Goal: Transaction & Acquisition: Purchase product/service

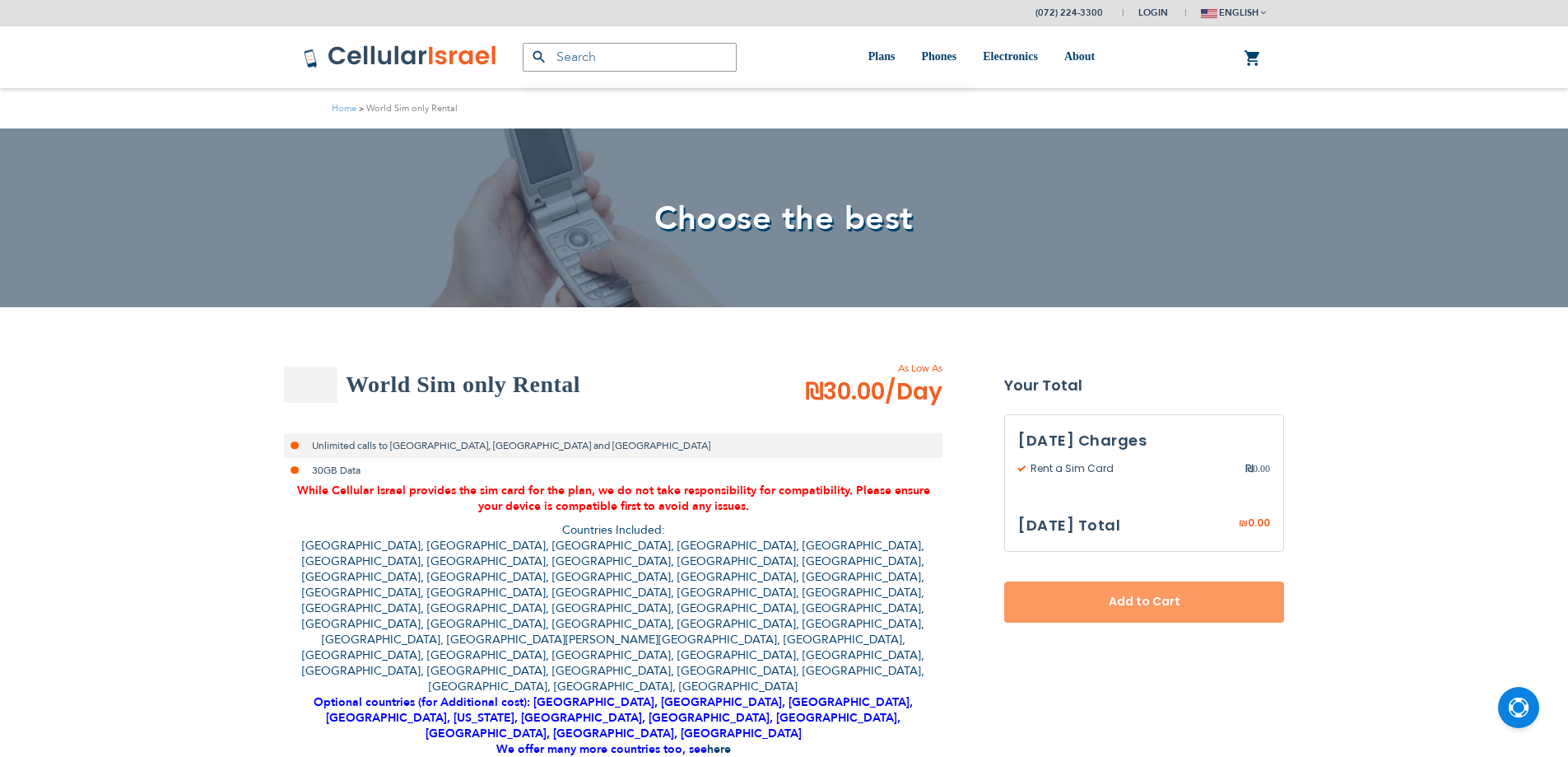
select select
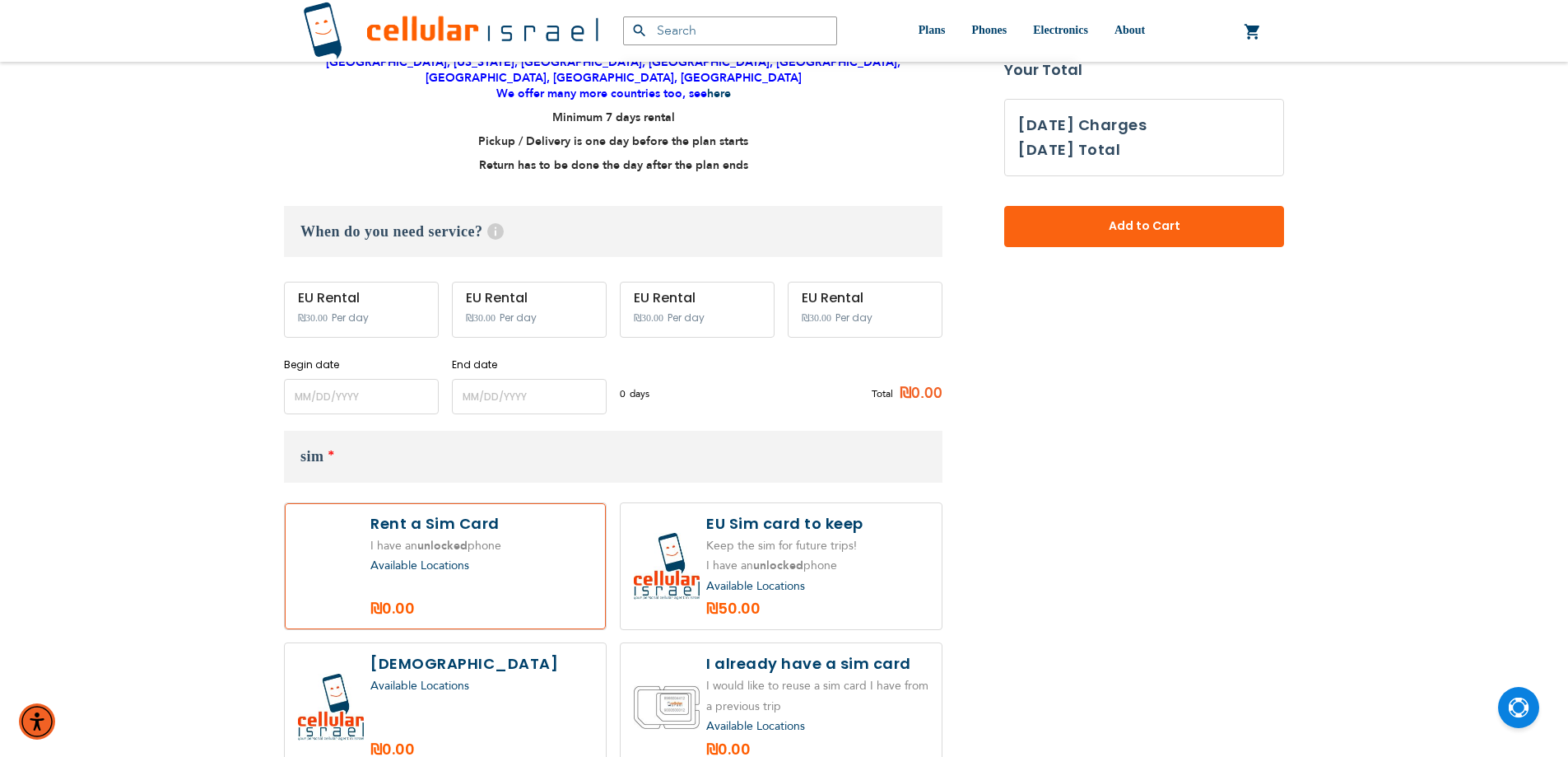
scroll to position [658, 0]
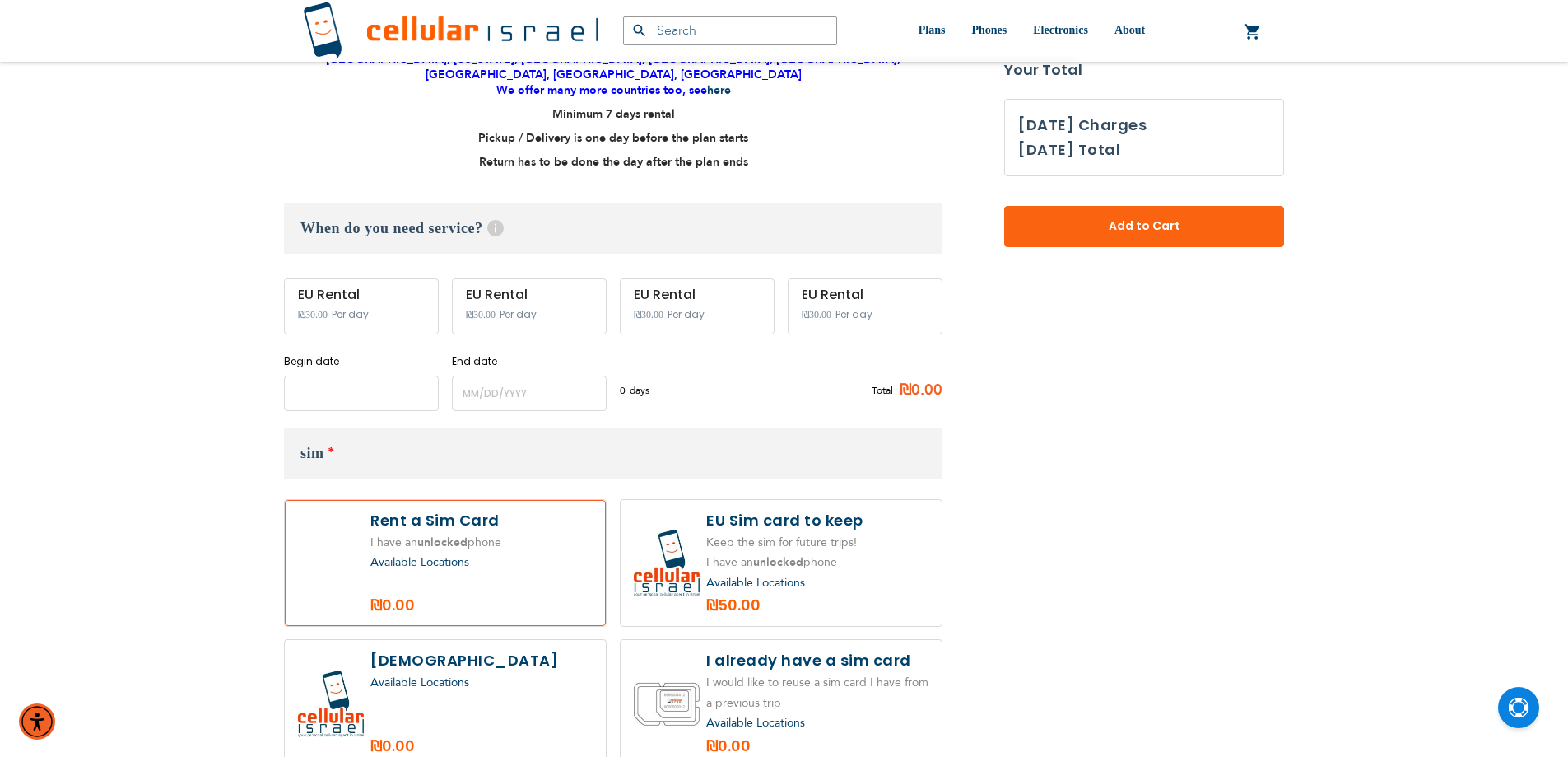
click at [366, 375] on input "name" at bounding box center [361, 393] width 154 height 35
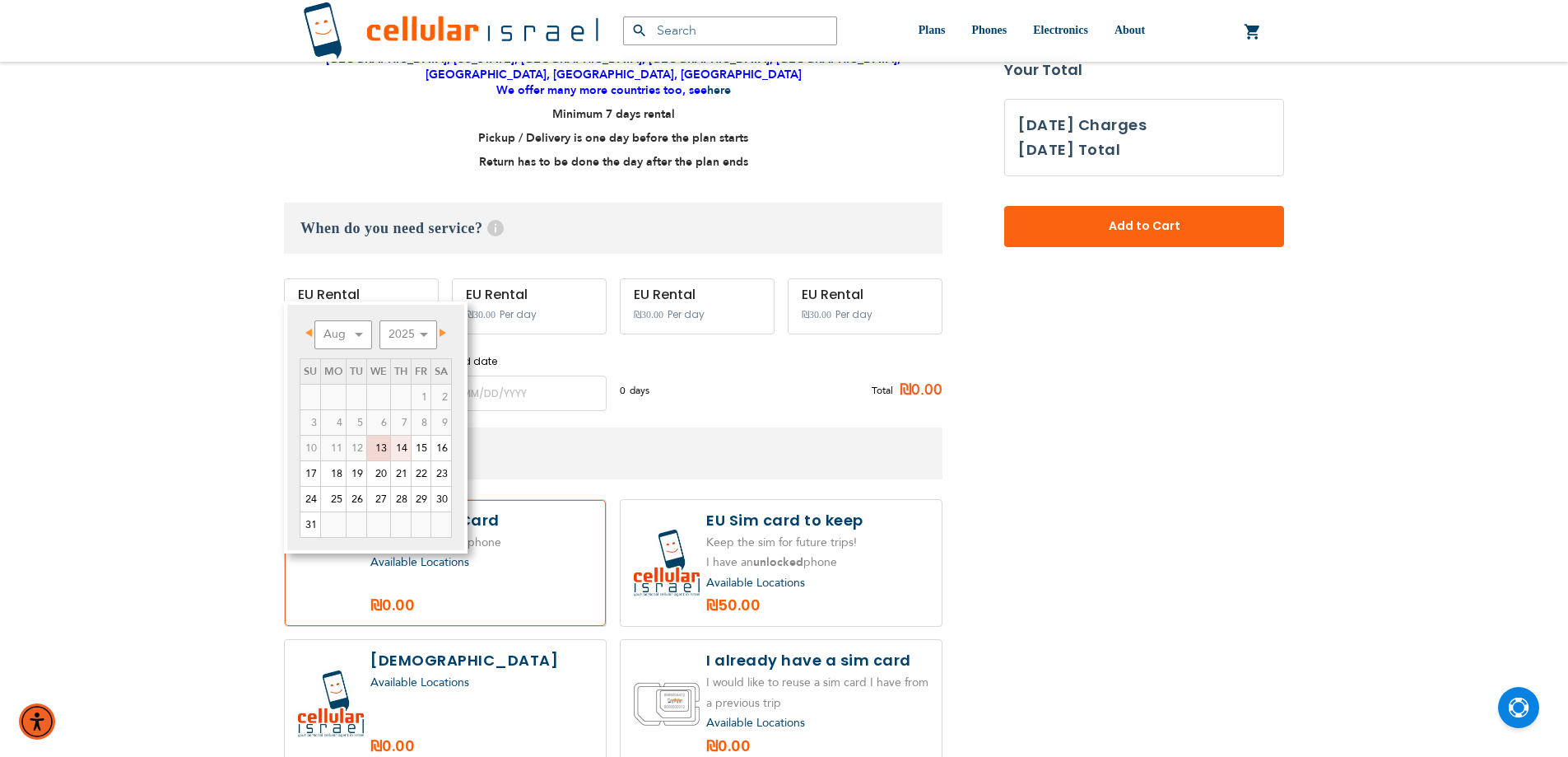
click at [402, 453] on link "14" at bounding box center [401, 447] width 20 height 24
type input "[DATE]"
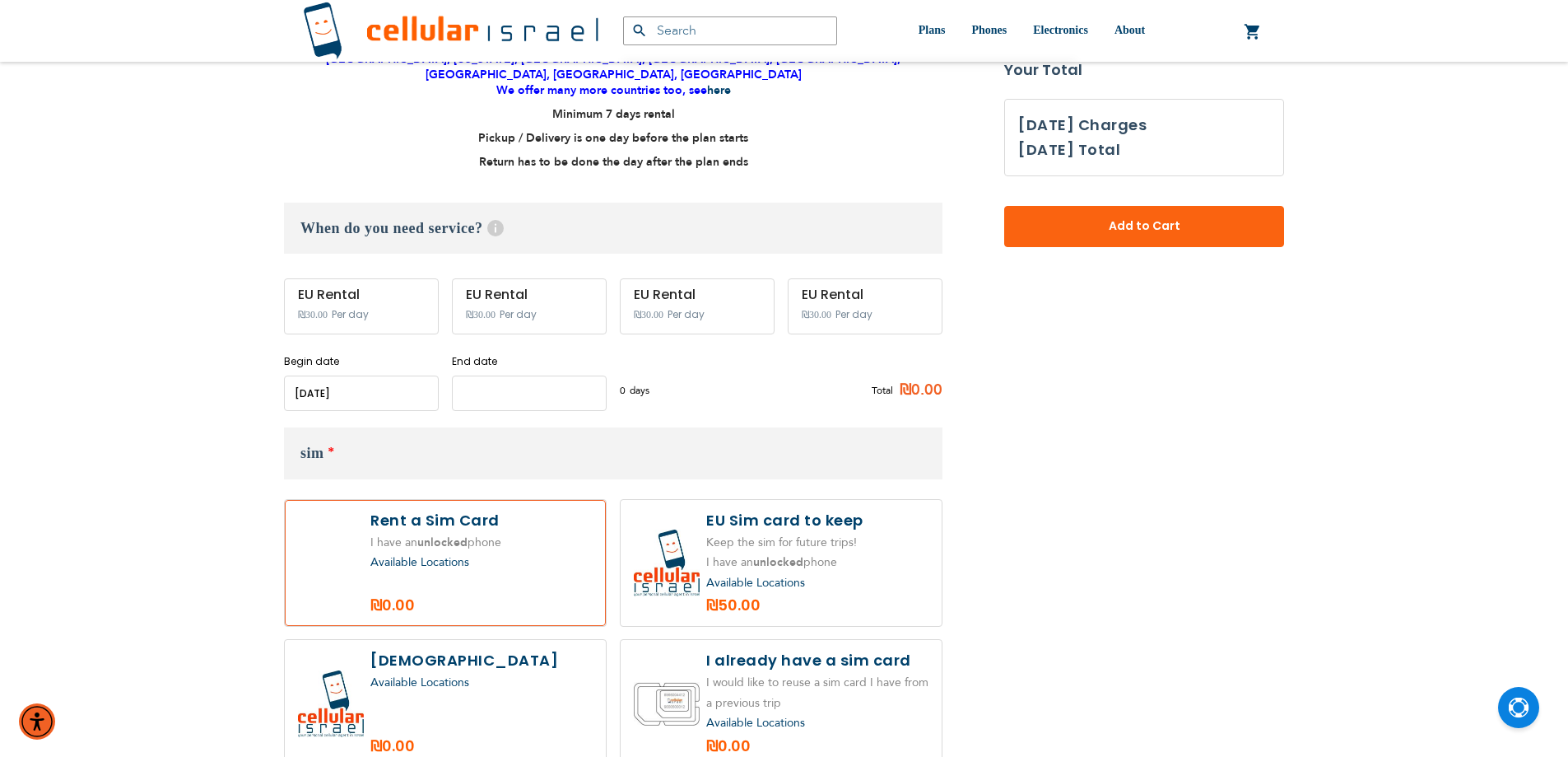
click at [515, 375] on input "name" at bounding box center [530, 393] width 154 height 35
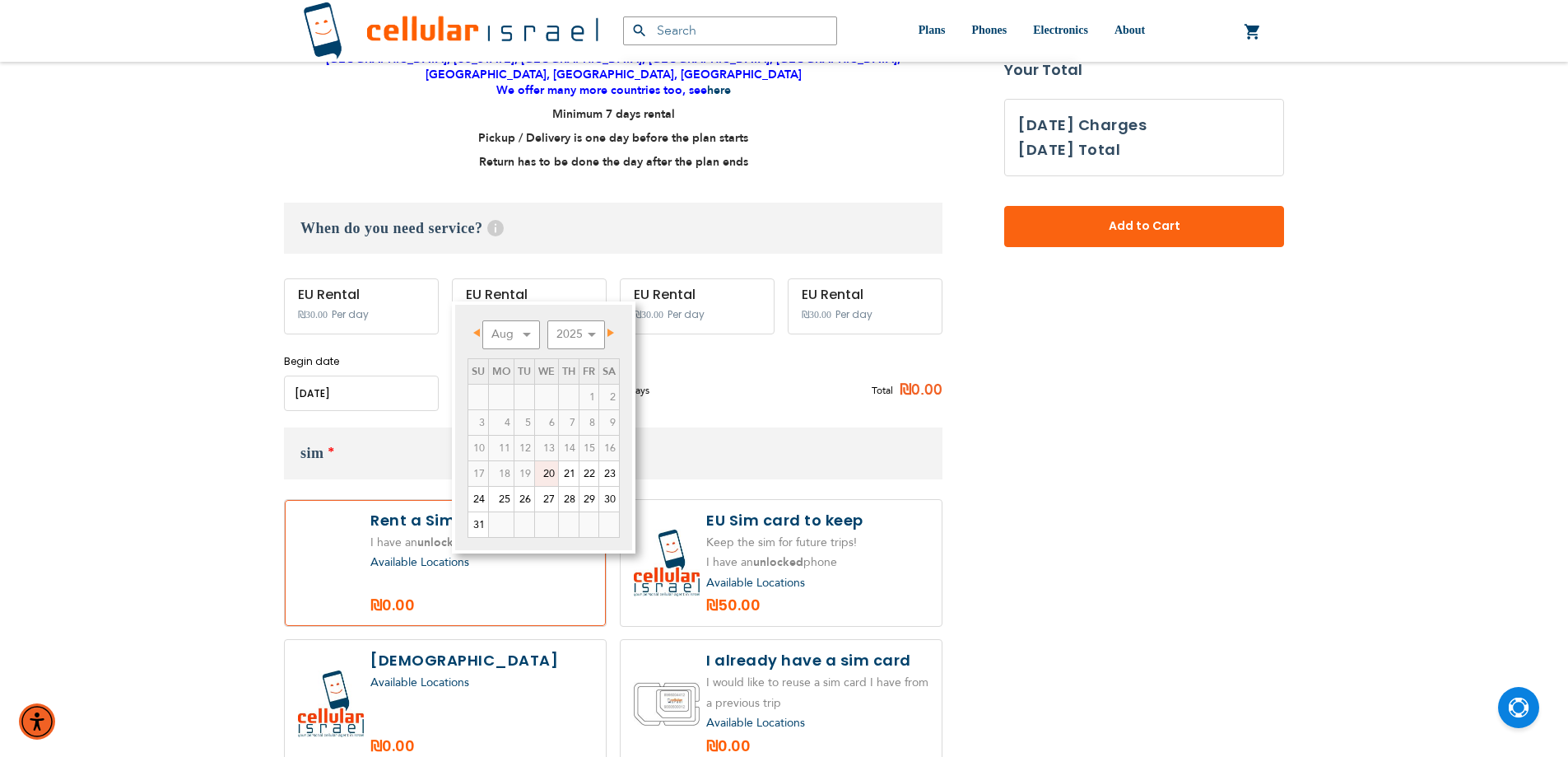
click at [547, 474] on link "20" at bounding box center [547, 473] width 23 height 24
type input "[DATE]"
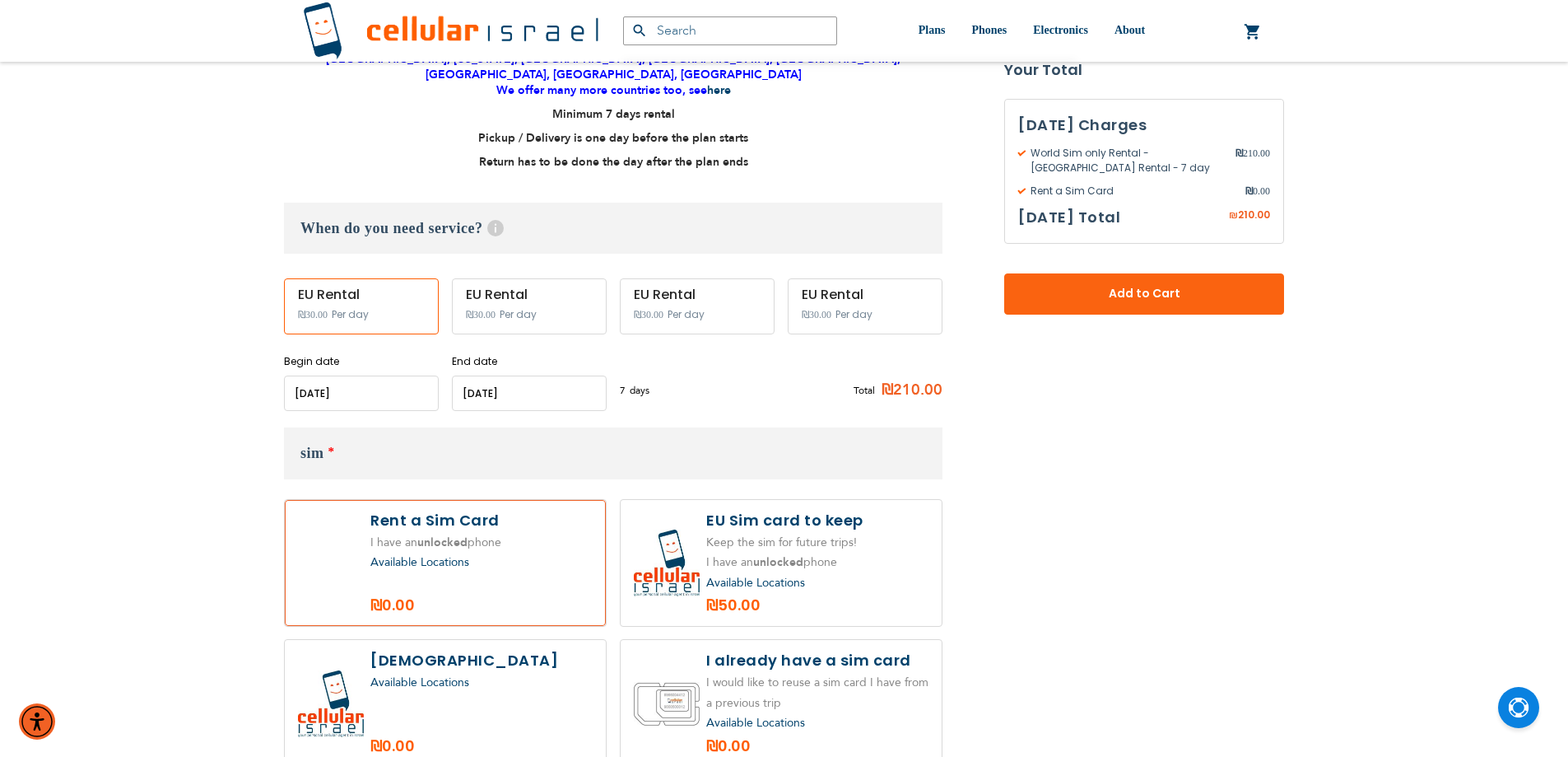
click at [1138, 291] on span "Add to Cart" at bounding box center [1144, 294] width 171 height 18
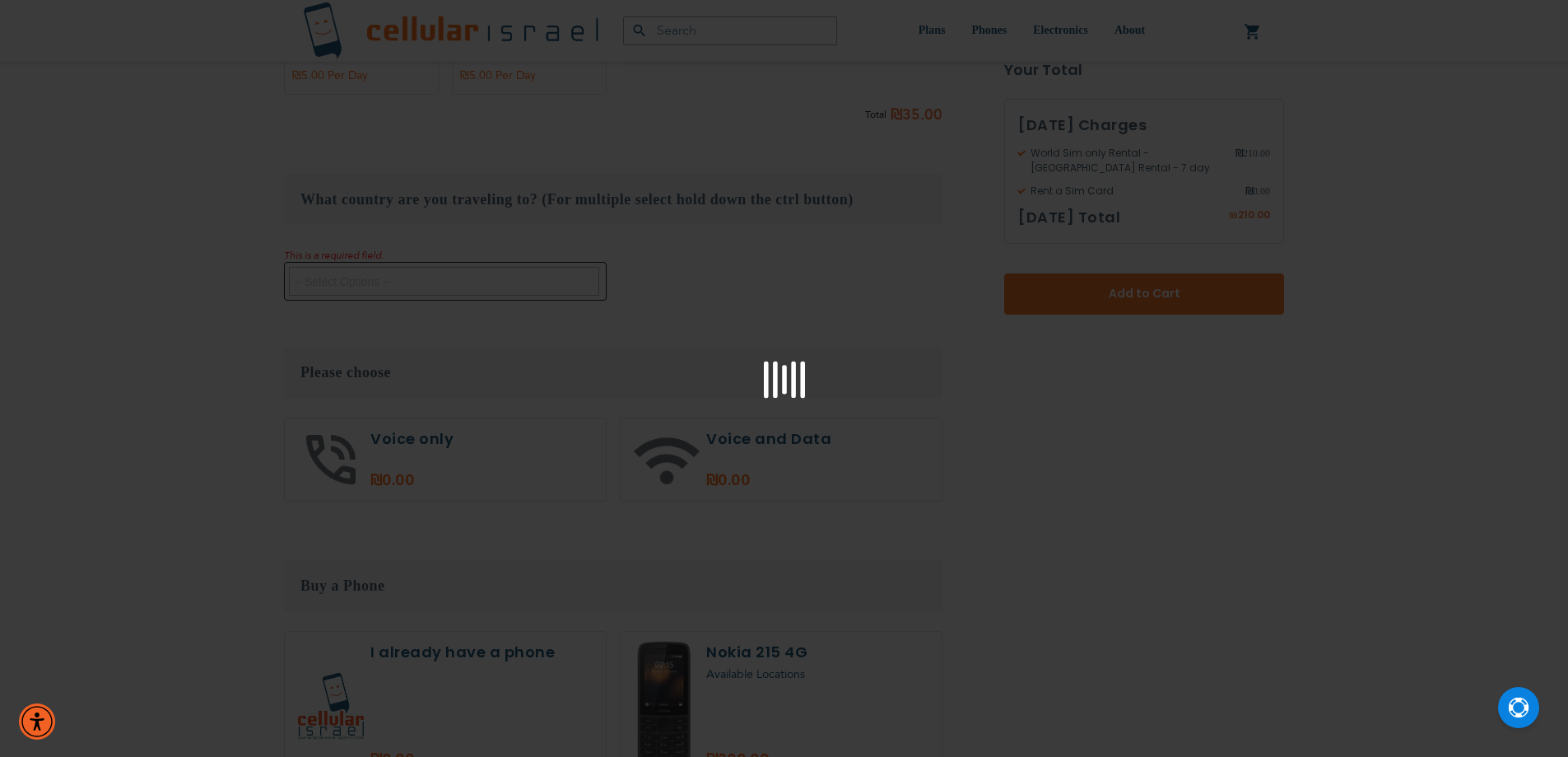
scroll to position [1551, 0]
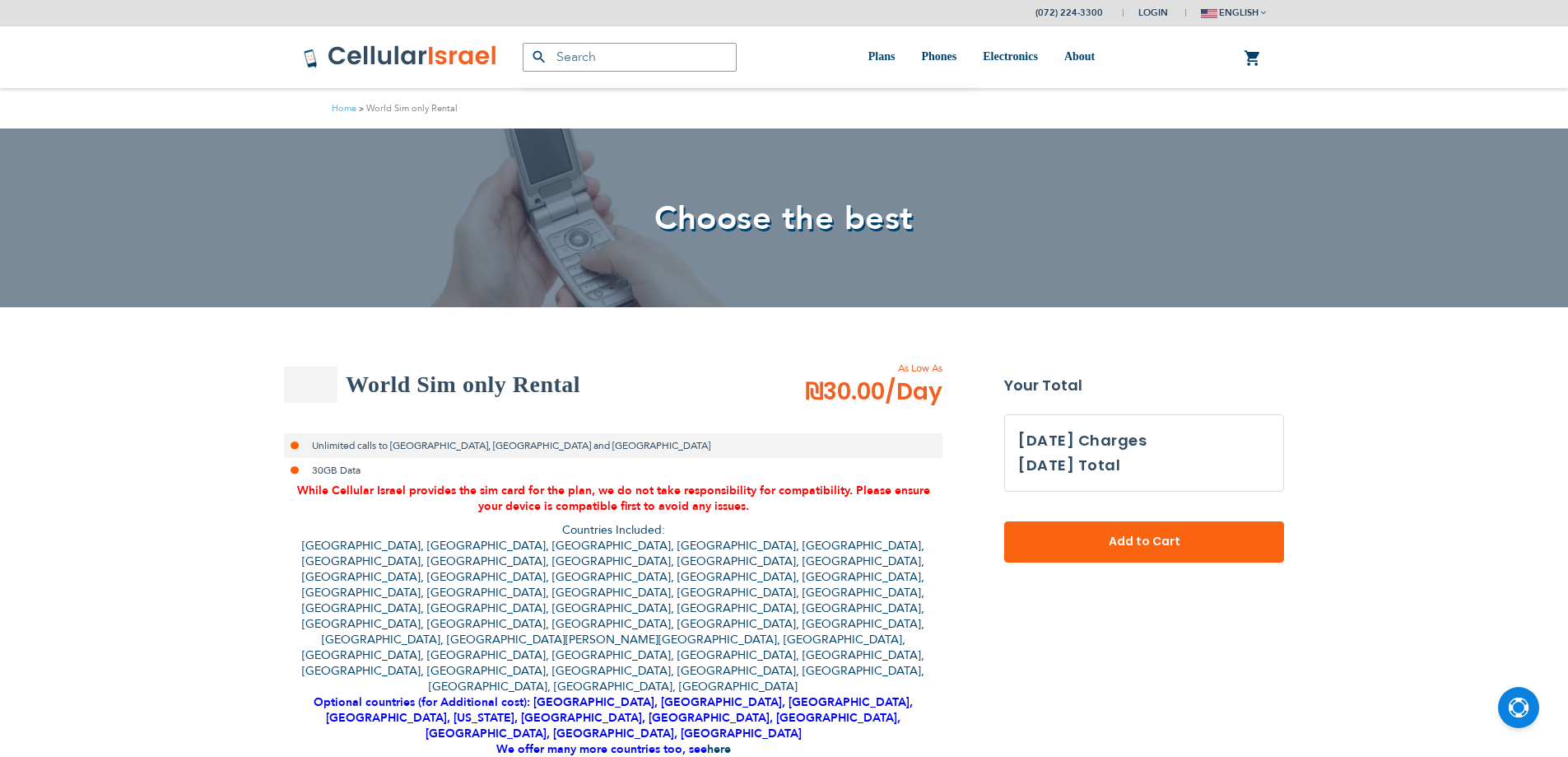
select select
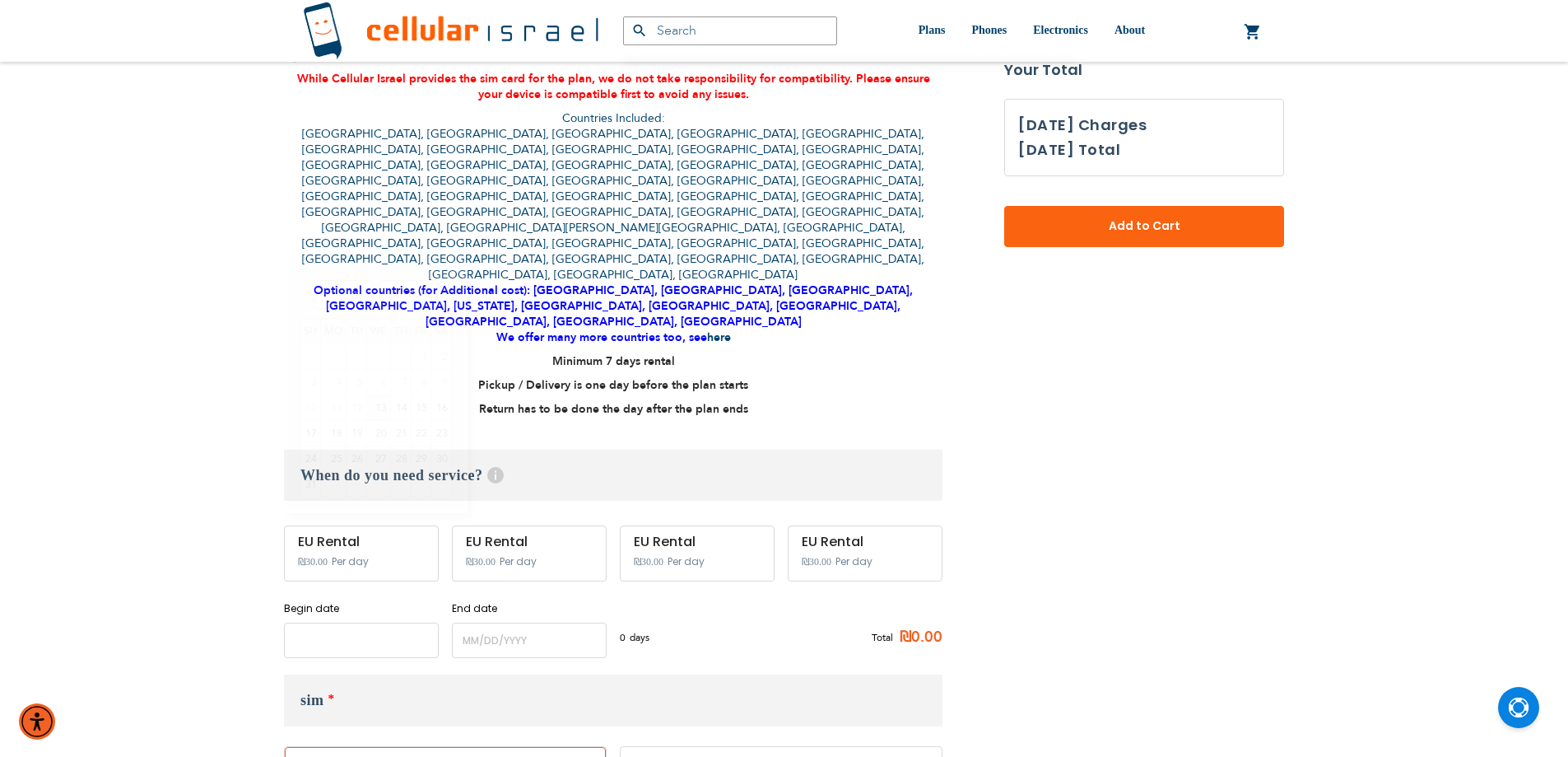
click at [389, 622] on input "name" at bounding box center [361, 640] width 154 height 35
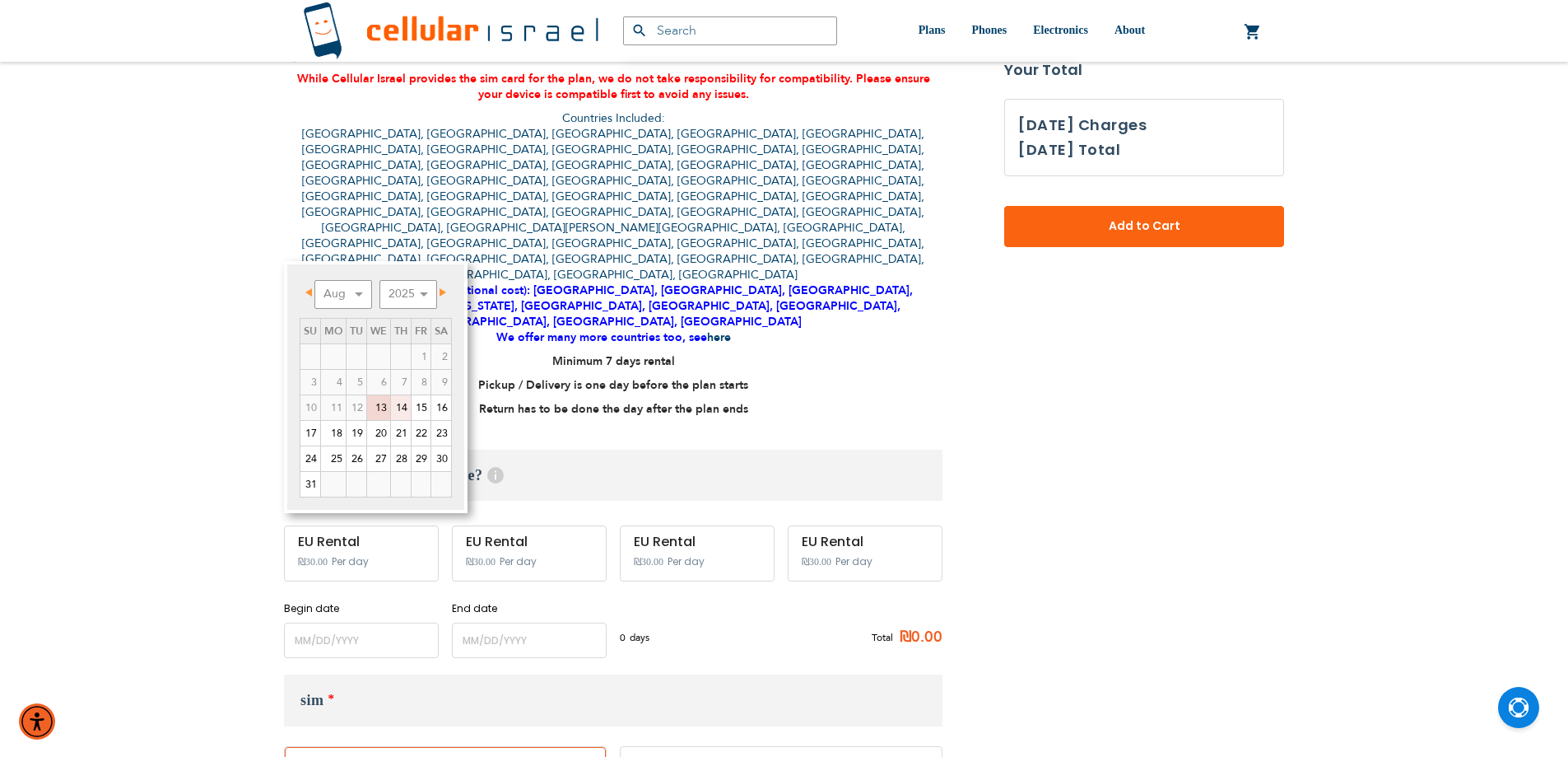
click at [405, 406] on link "14" at bounding box center [401, 407] width 20 height 24
type input "[DATE]"
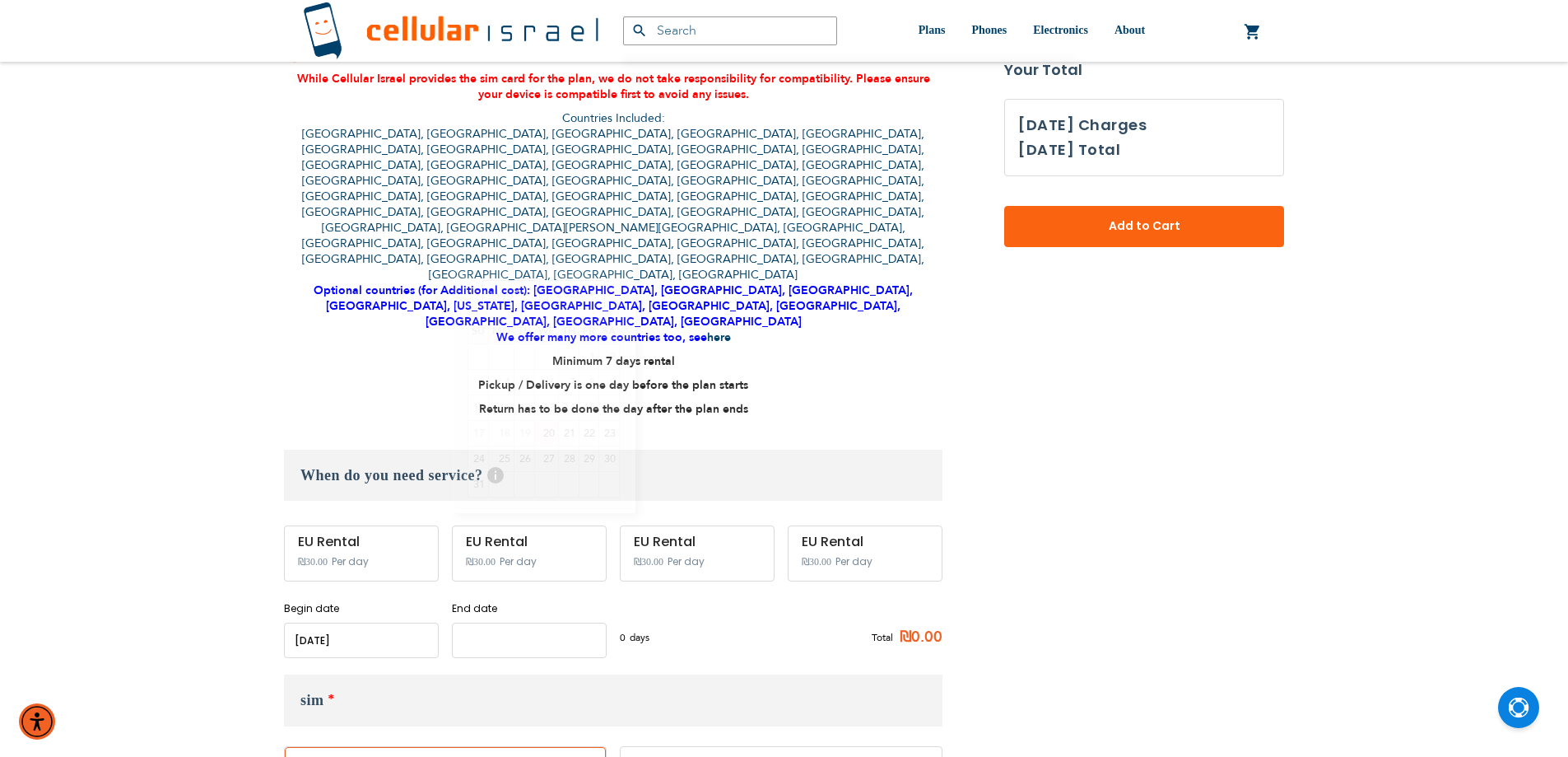
click at [532, 622] on input "name" at bounding box center [530, 640] width 154 height 35
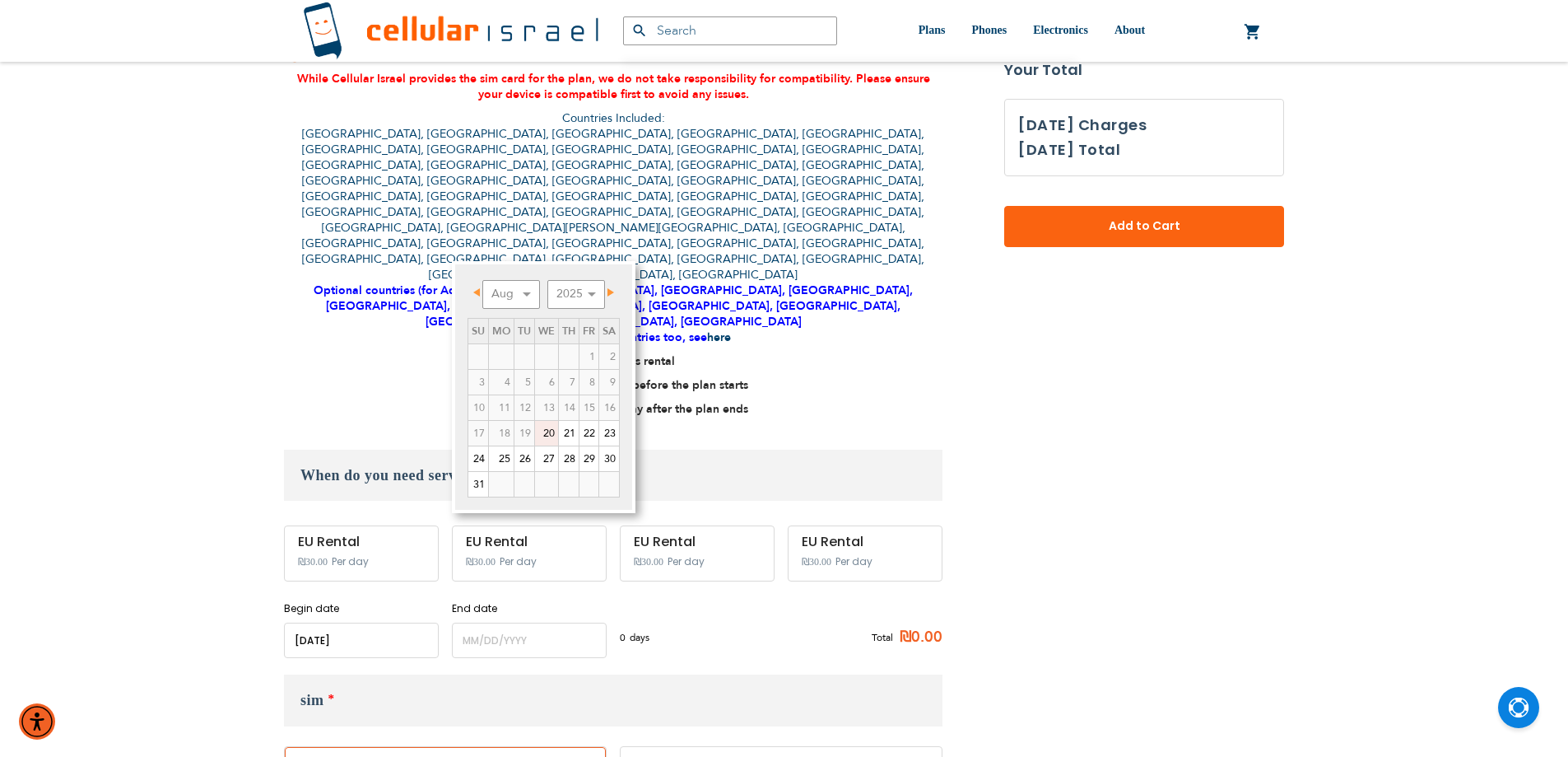
click at [545, 437] on link "20" at bounding box center [547, 433] width 23 height 24
type input "[DATE]"
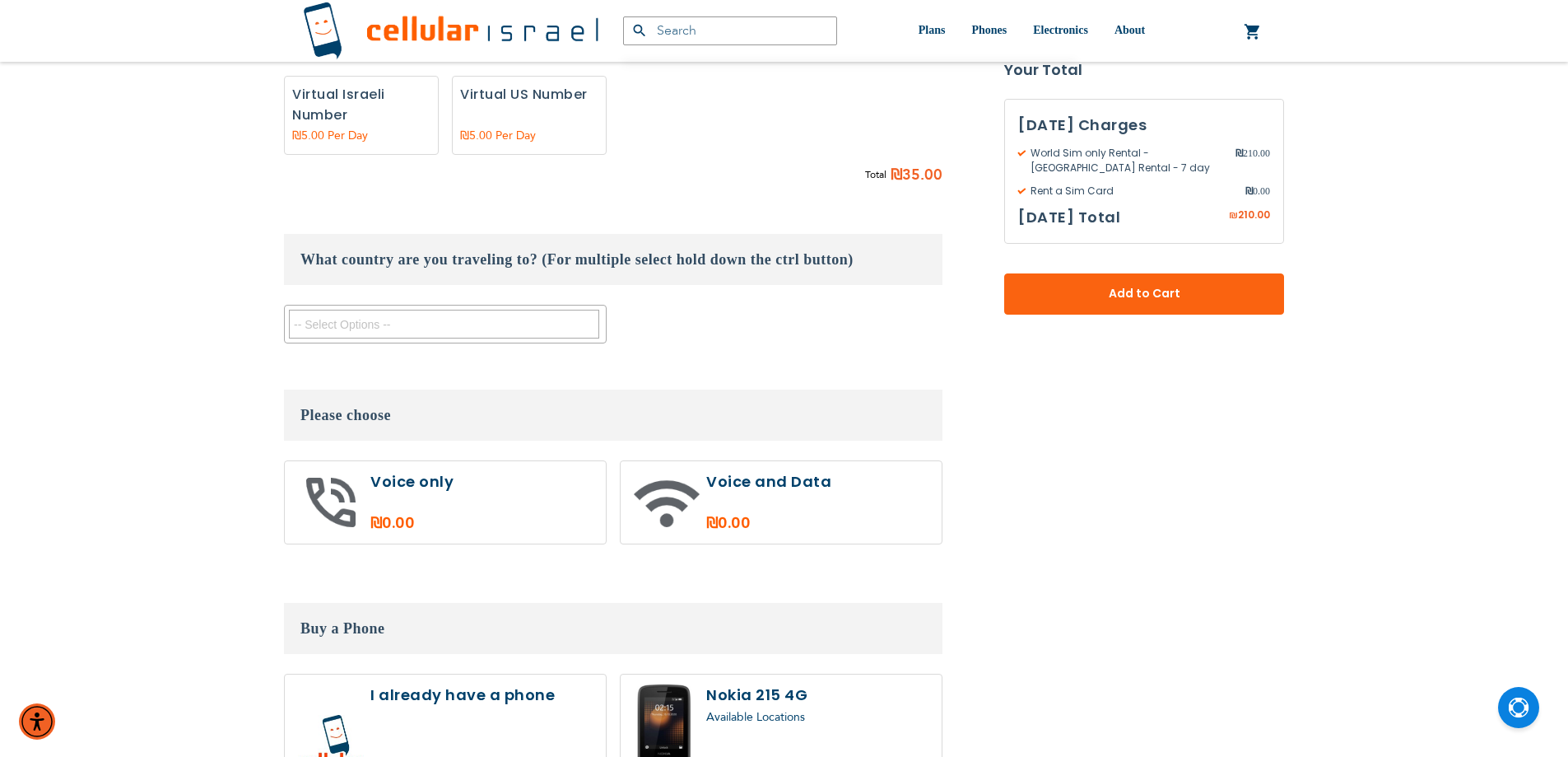
scroll to position [1482, 0]
click at [844, 458] on label at bounding box center [781, 499] width 321 height 82
radio input "true"
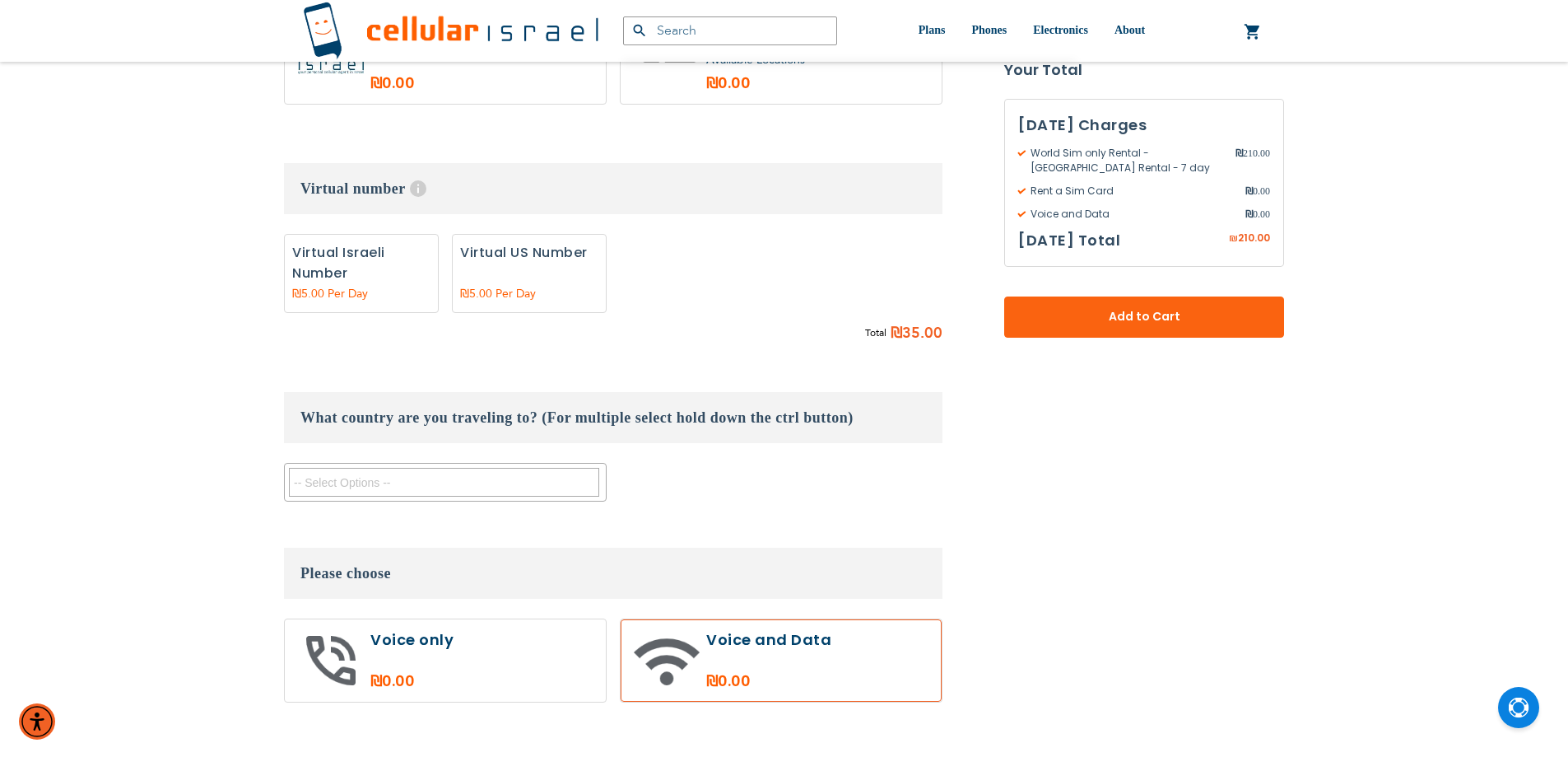
scroll to position [1400, 0]
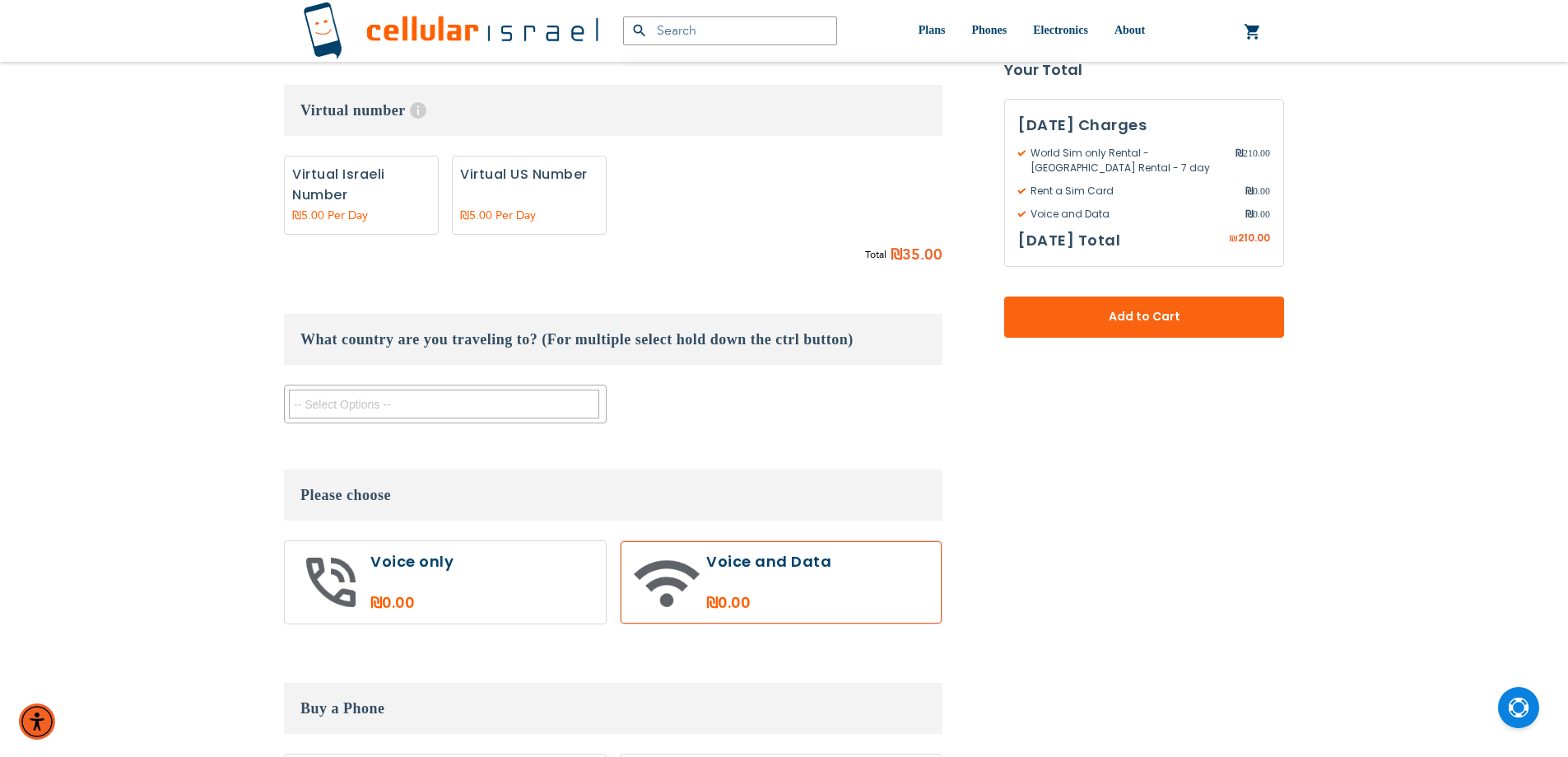
click at [535, 541] on label at bounding box center [445, 582] width 321 height 82
radio input "true"
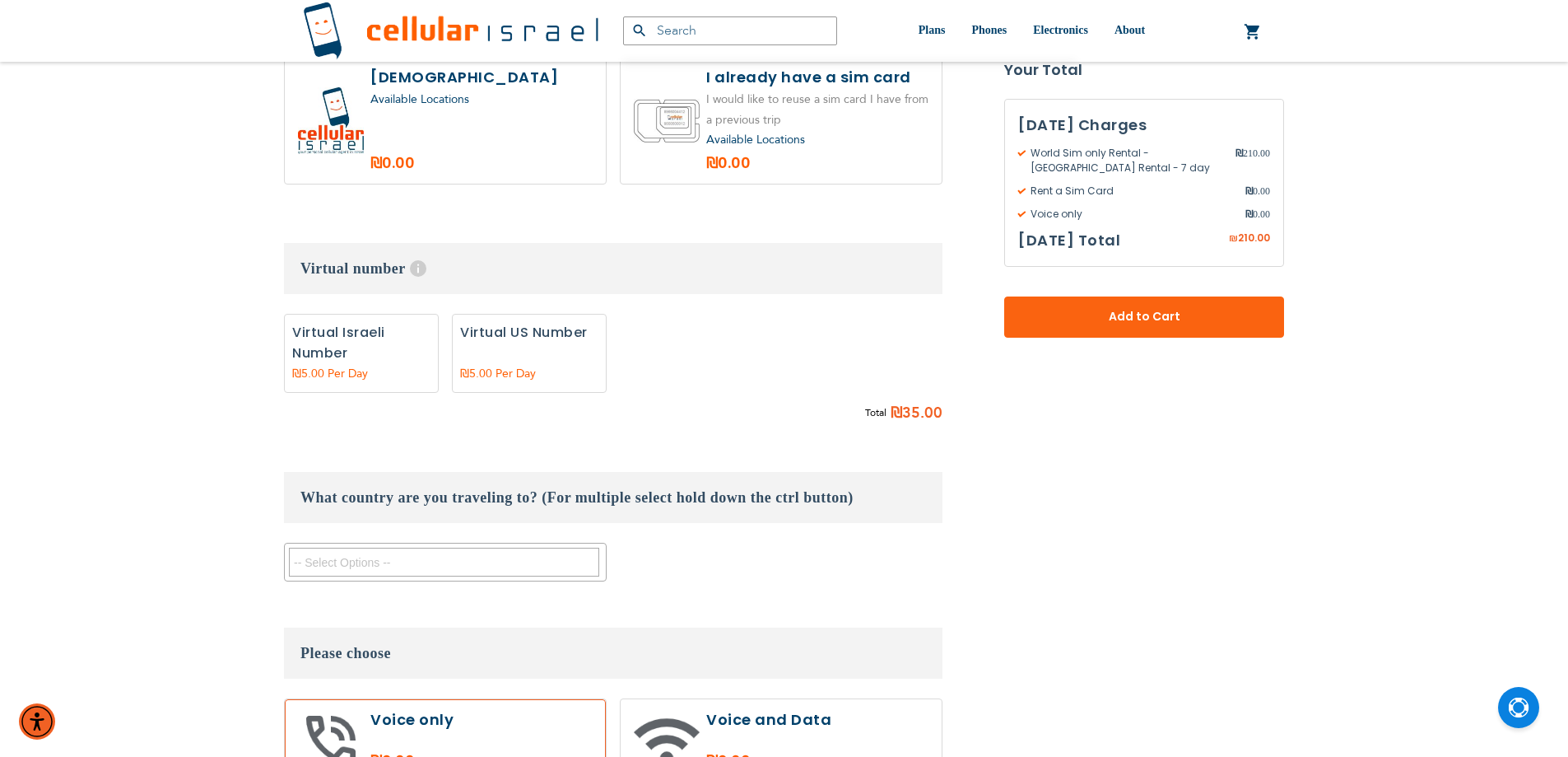
scroll to position [1235, 0]
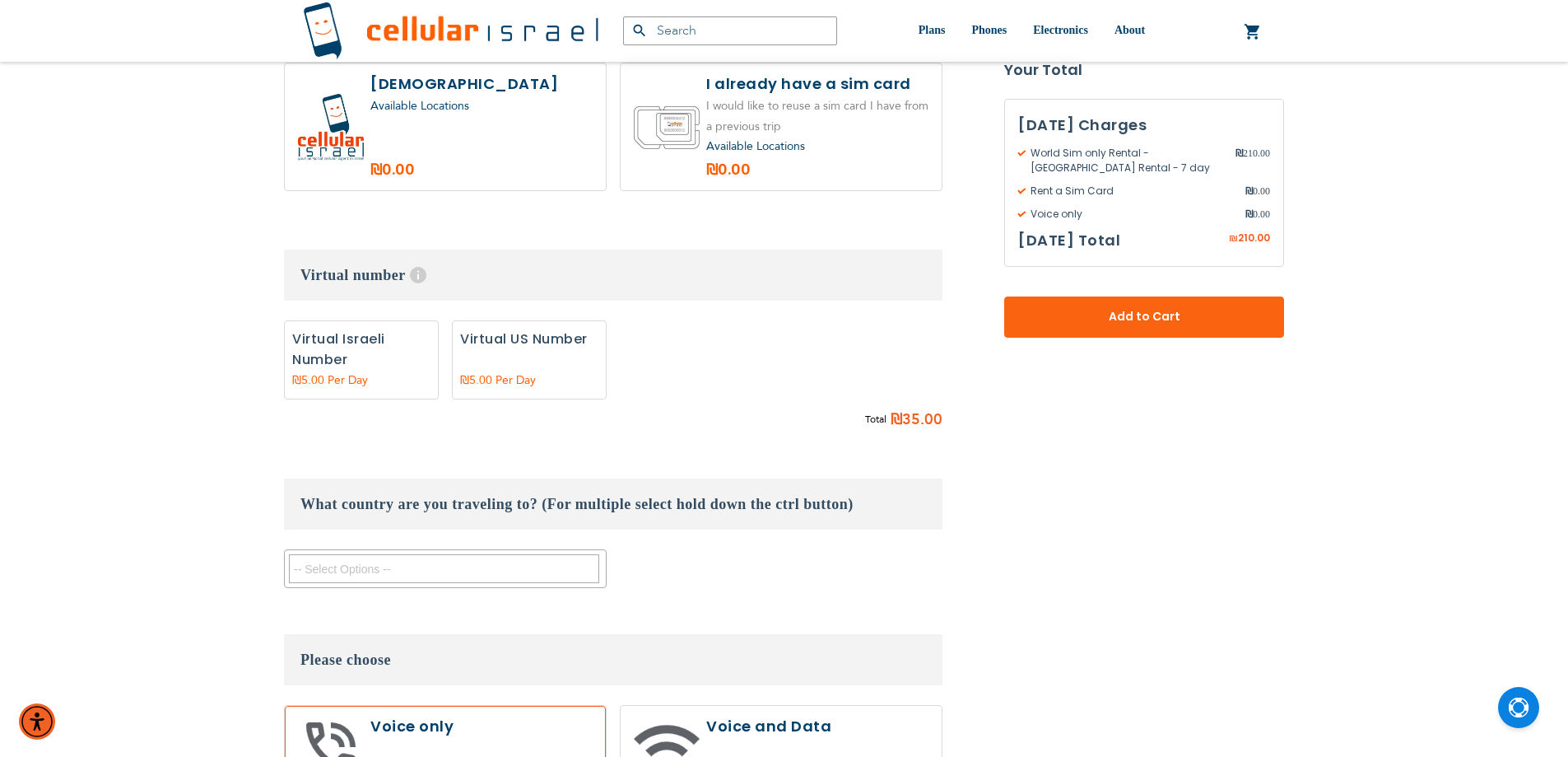
click at [511, 554] on textarea "Search" at bounding box center [445, 568] width 311 height 28
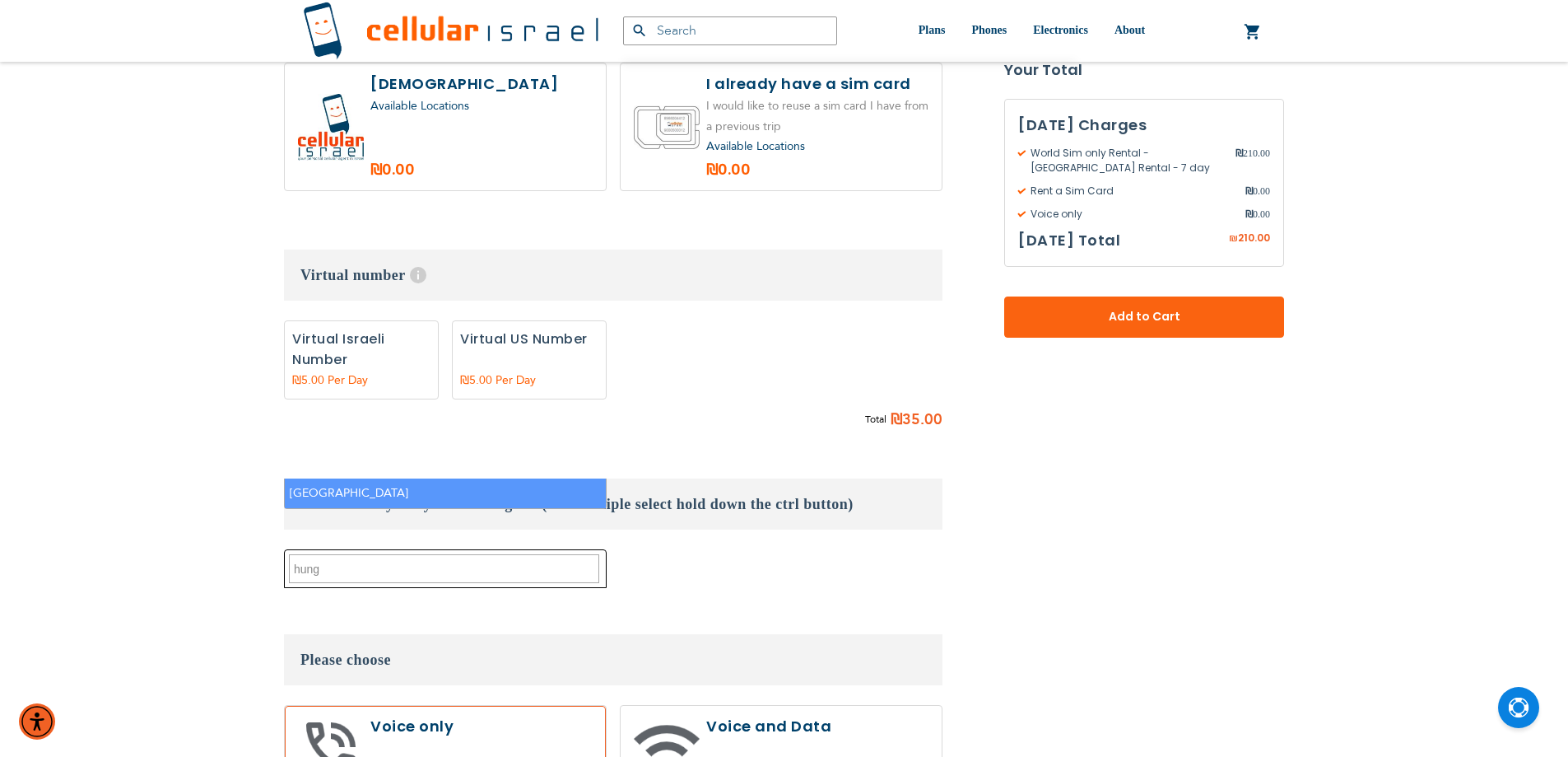
type textarea "hung"
click at [481, 488] on li "[GEOGRAPHIC_DATA]" at bounding box center [445, 493] width 321 height 30
select select "9118"
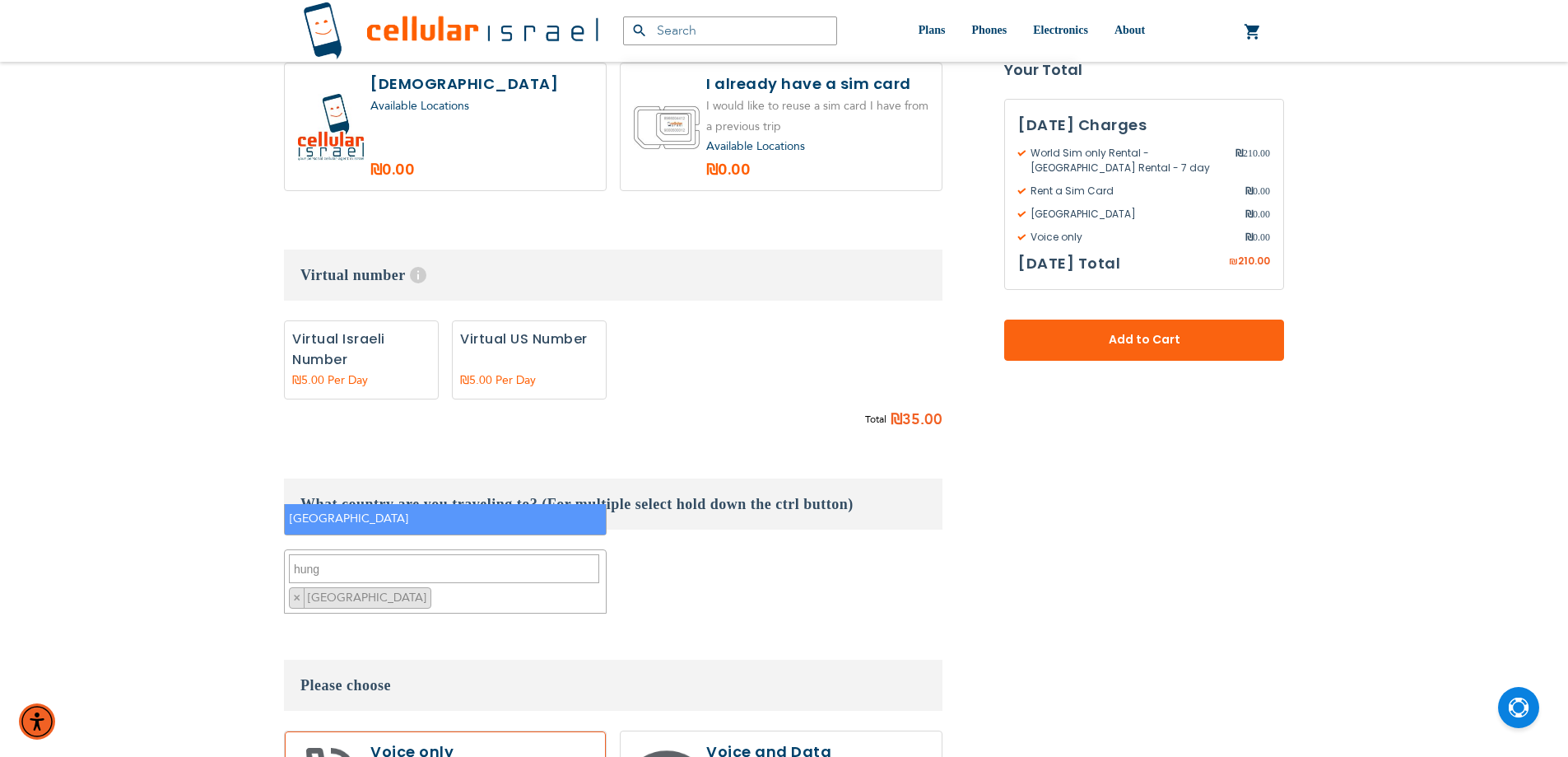
scroll to position [392, 0]
click at [479, 554] on textarea "hung" at bounding box center [445, 568] width 311 height 28
type textarea "h"
type textarea "[GEOGRAPHIC_DATA]"
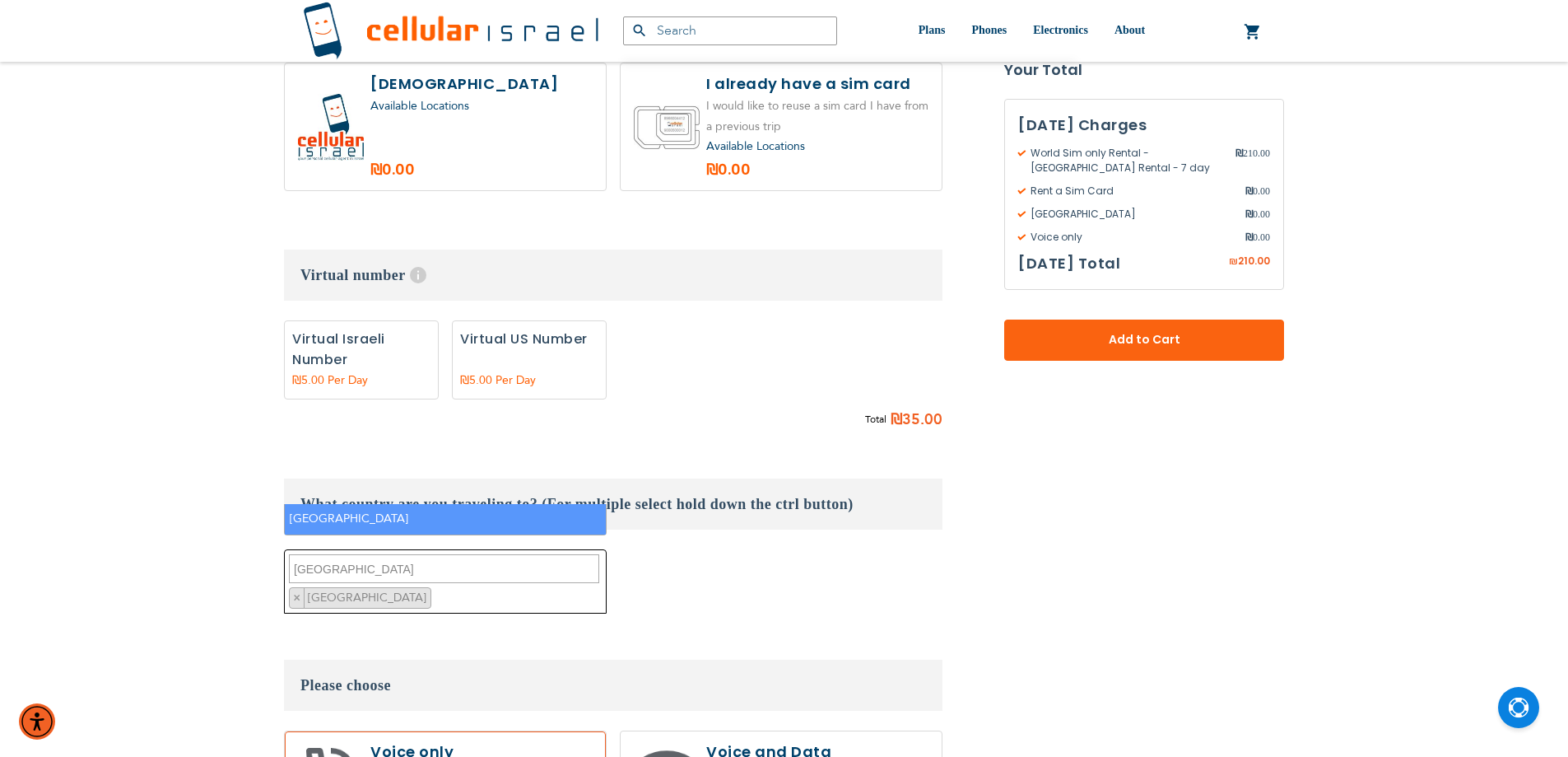
click at [424, 514] on li "[GEOGRAPHIC_DATA]" at bounding box center [445, 519] width 321 height 30
select select "9106"
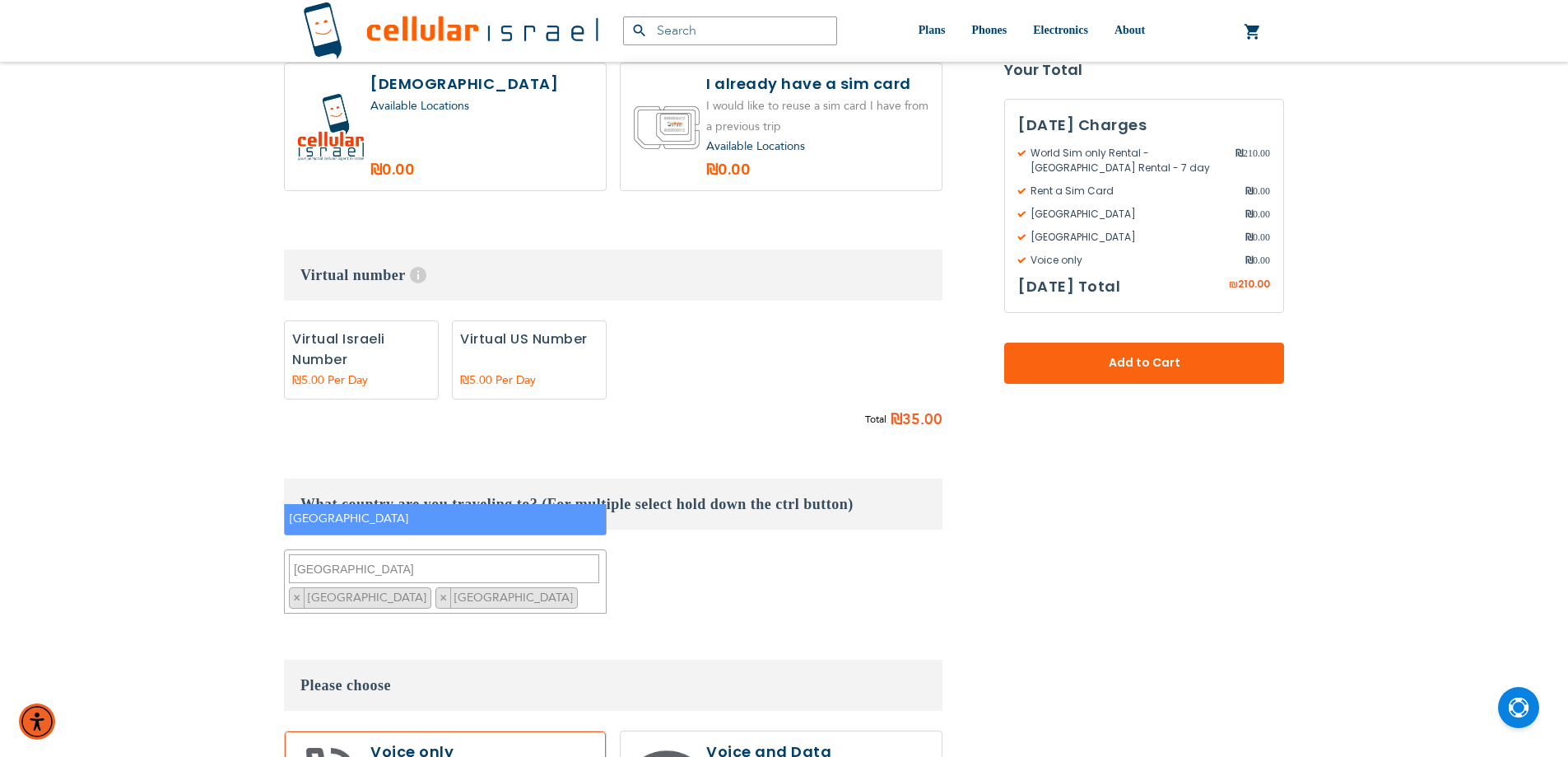
click at [397, 554] on textarea "[GEOGRAPHIC_DATA]" at bounding box center [445, 568] width 311 height 28
type textarea "slo"
click at [332, 520] on li "[GEOGRAPHIC_DATA]" at bounding box center [445, 519] width 321 height 30
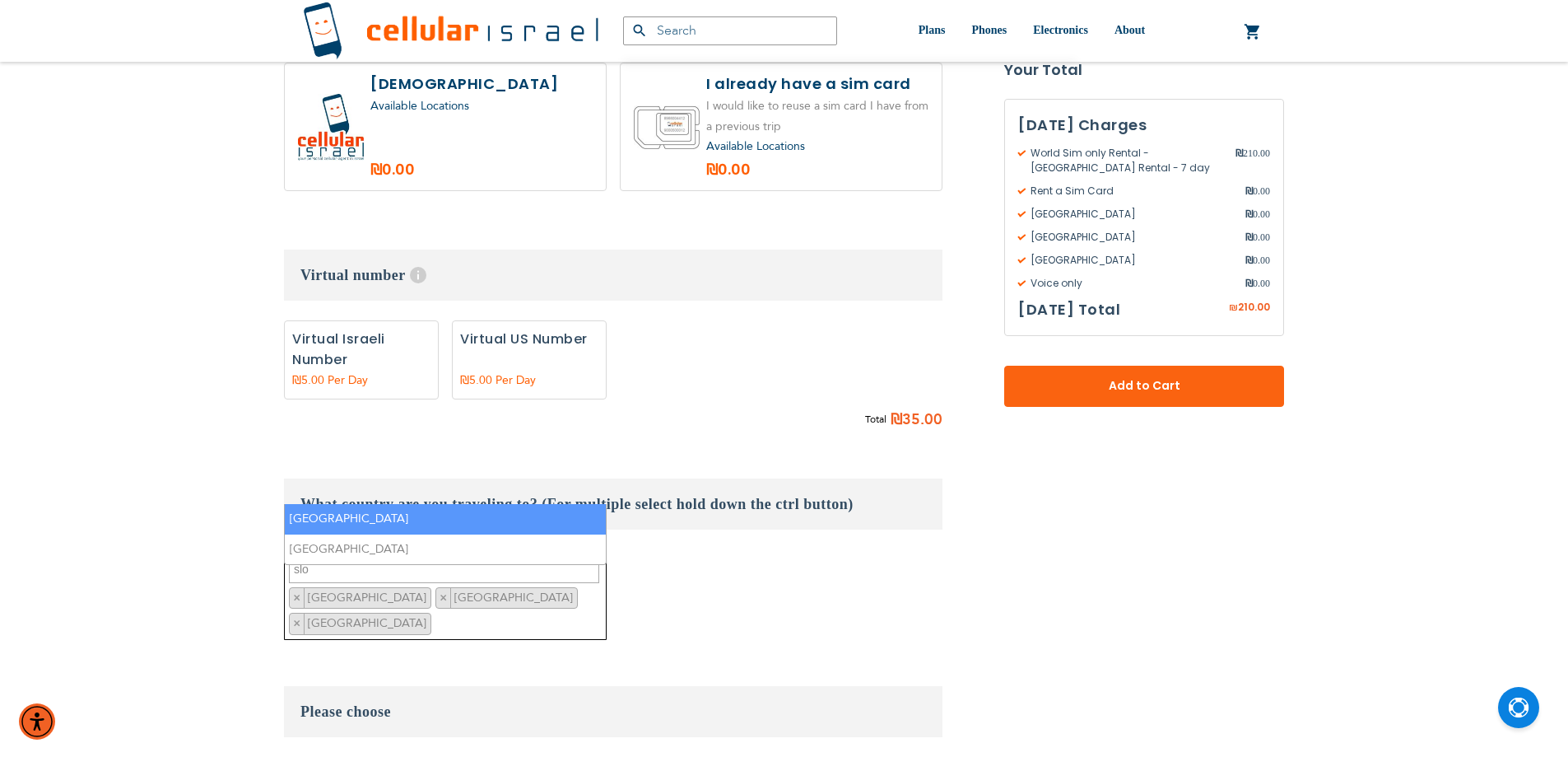
drag, startPoint x: 310, startPoint y: 457, endPoint x: 289, endPoint y: 455, distance: 21.1
click at [289, 554] on textarea "slo" at bounding box center [445, 568] width 311 height 28
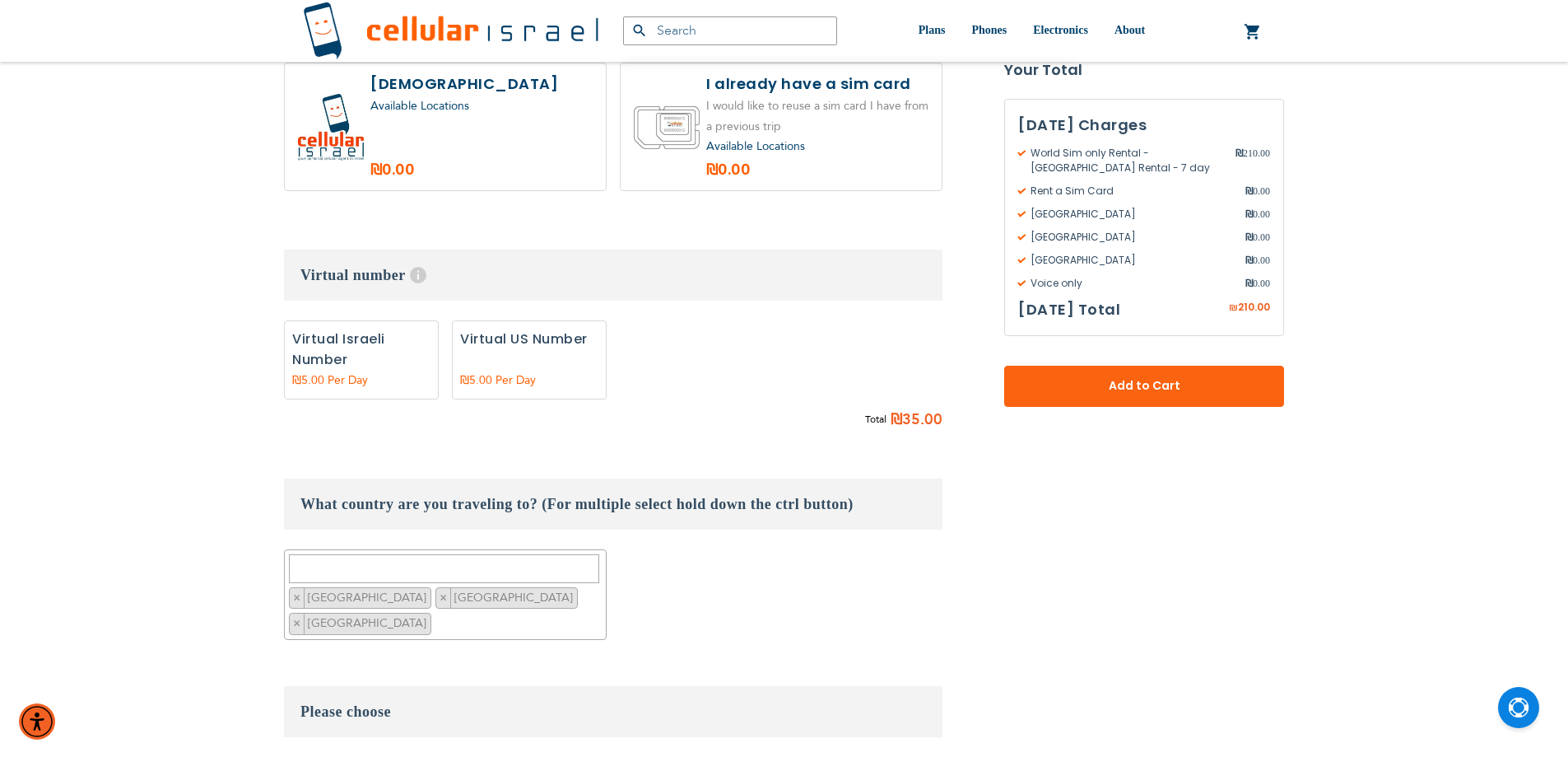
click at [815, 549] on div "[GEOGRAPHIC_DATA] [GEOGRAPHIC_DATA] [GEOGRAPHIC_DATA] [GEOGRAPHIC_DATA] ([GEOGR…" at bounding box center [614, 594] width 658 height 91
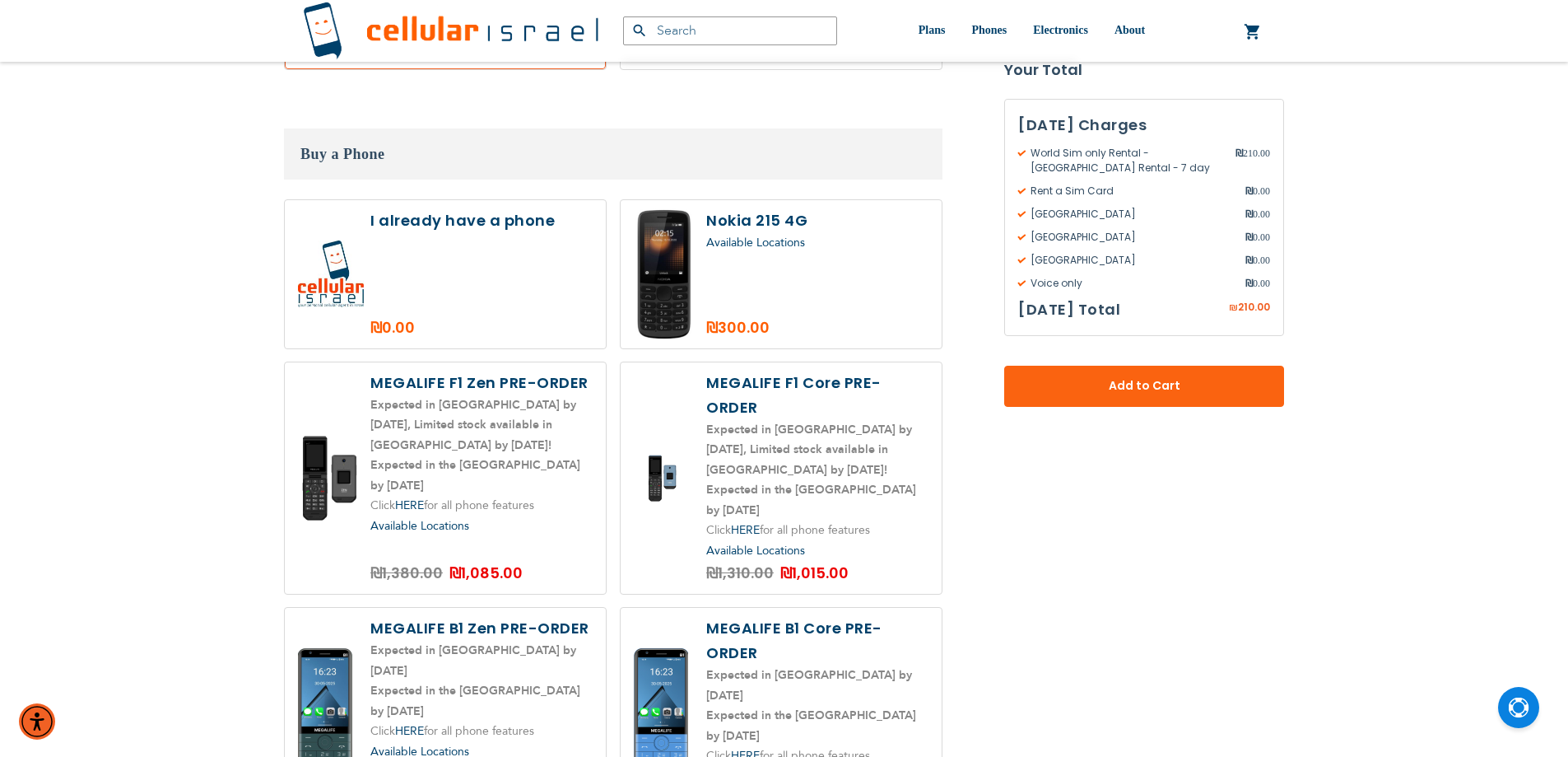
scroll to position [2223, 0]
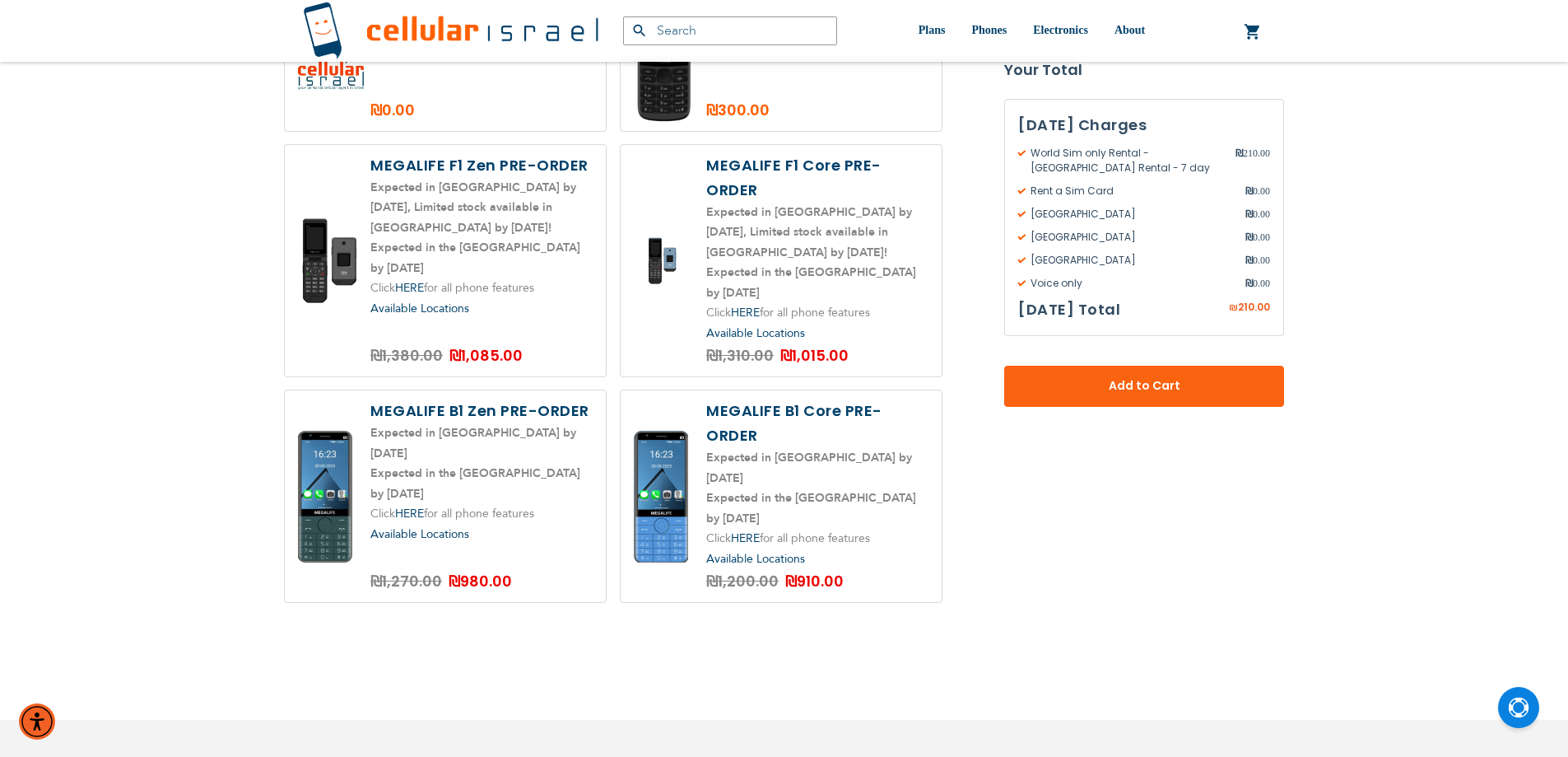
click at [1091, 382] on span "Add to Cart" at bounding box center [1144, 387] width 171 height 18
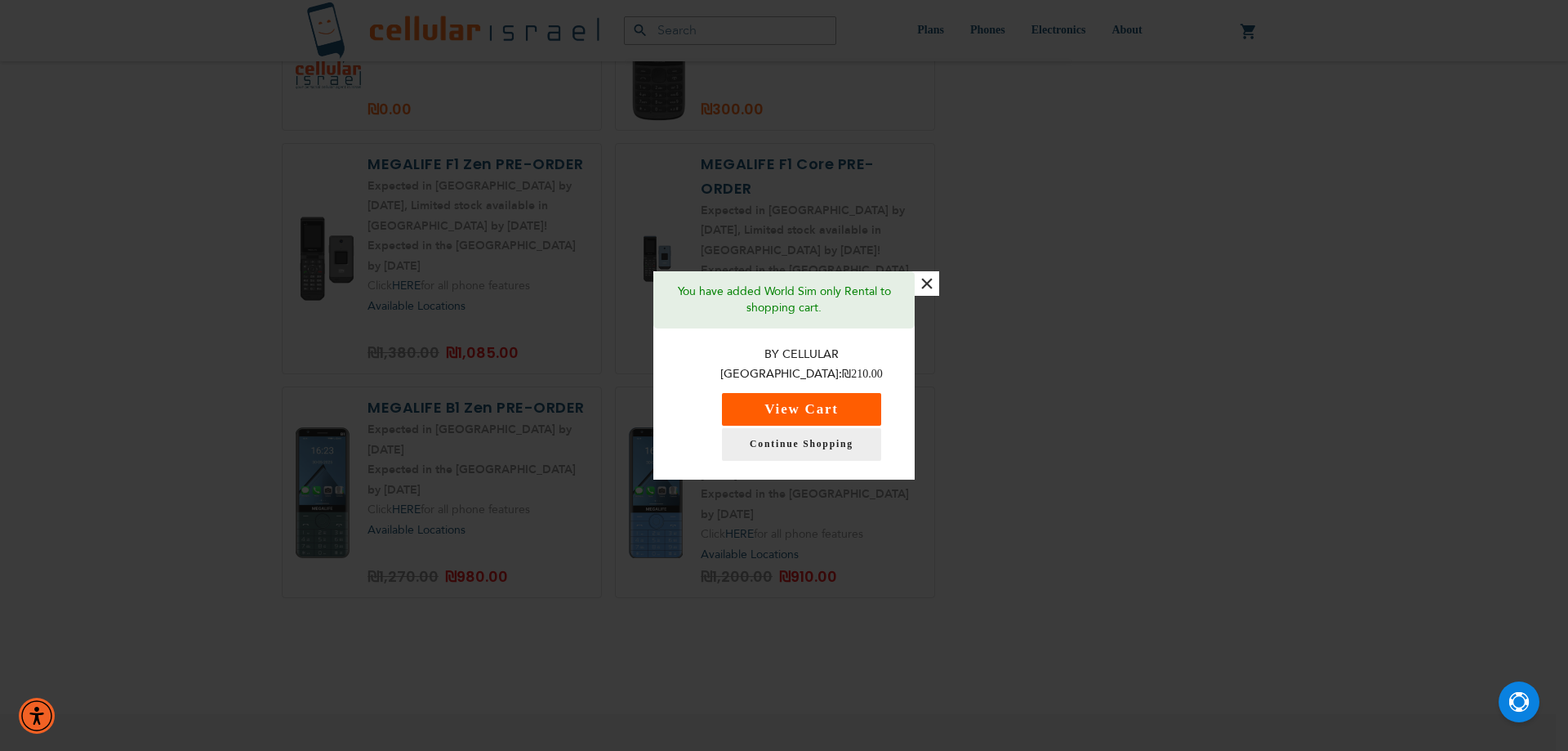
click at [842, 400] on button "View Cart" at bounding box center [801, 409] width 159 height 33
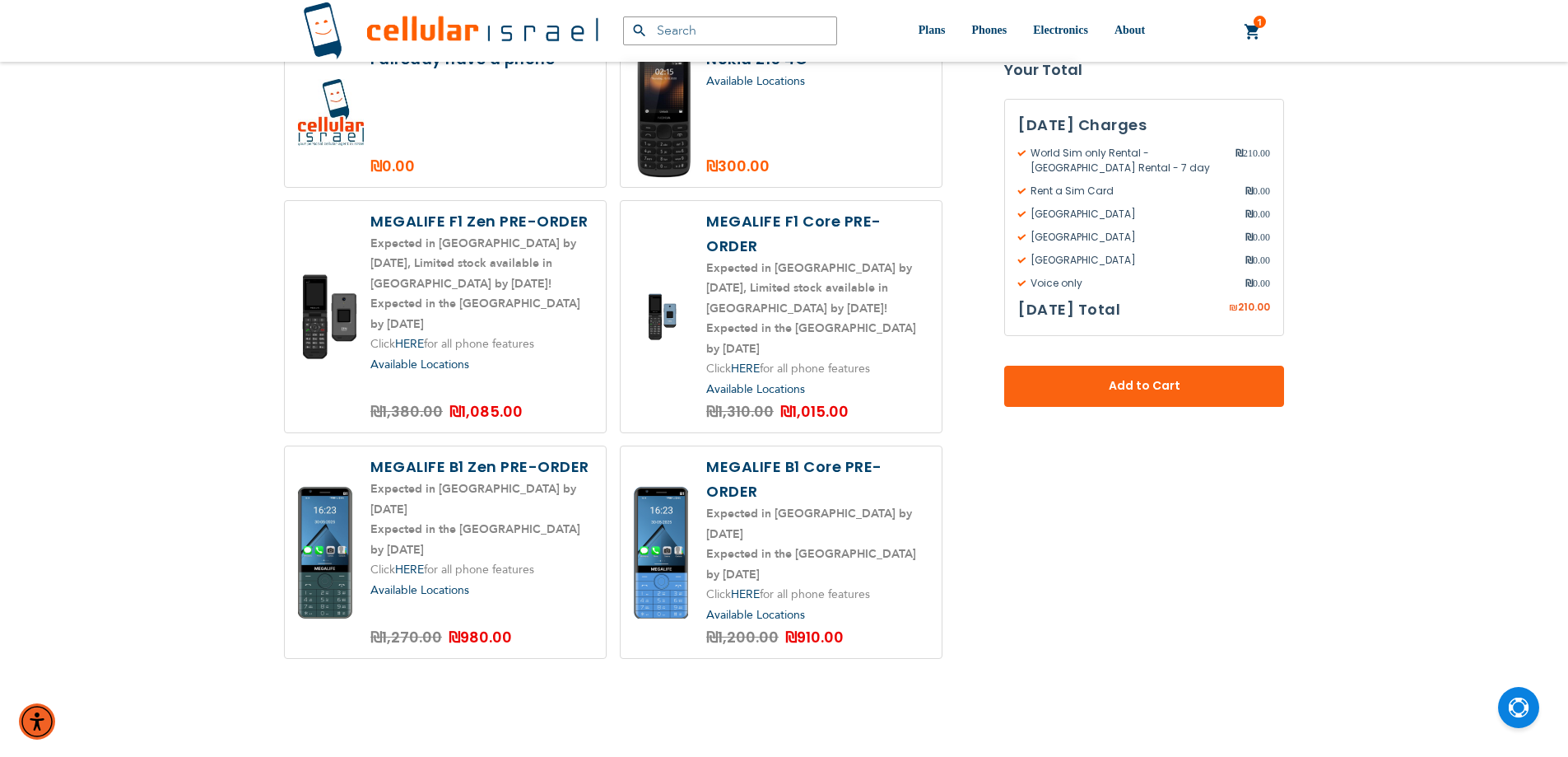
scroll to position [2140, 0]
